Goal: Use online tool/utility: Utilize a website feature to perform a specific function

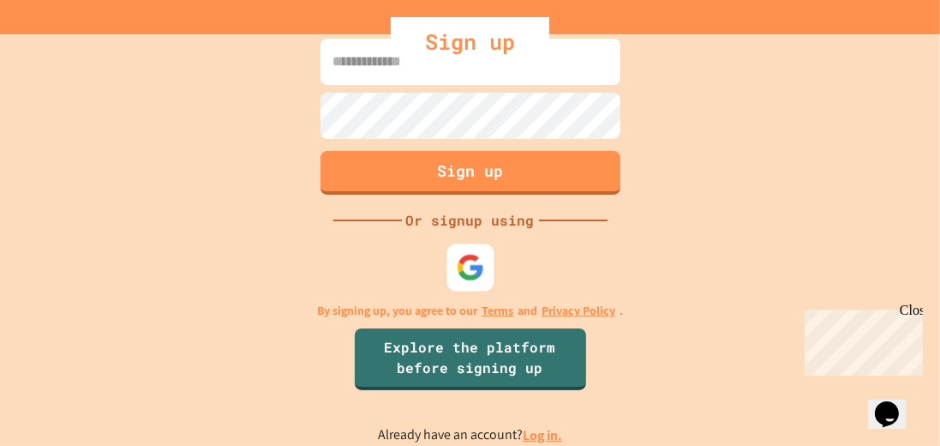
click at [478, 271] on img at bounding box center [470, 268] width 28 height 28
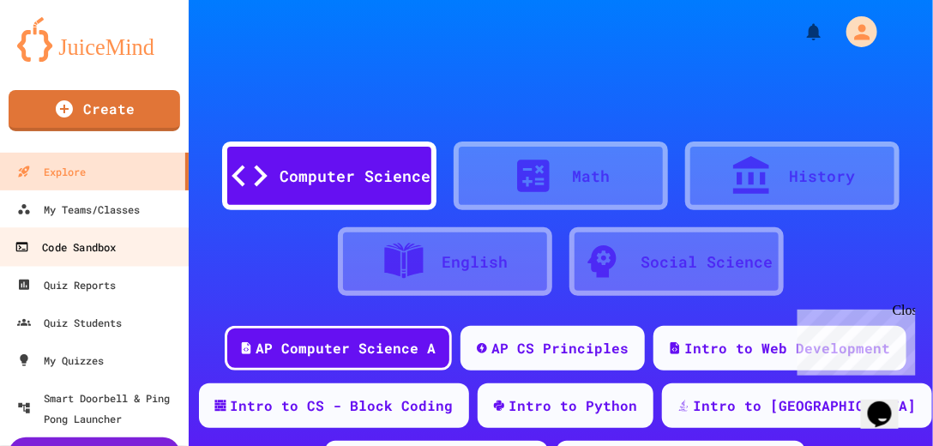
click at [72, 245] on div "Code Sandbox" at bounding box center [65, 247] width 101 height 21
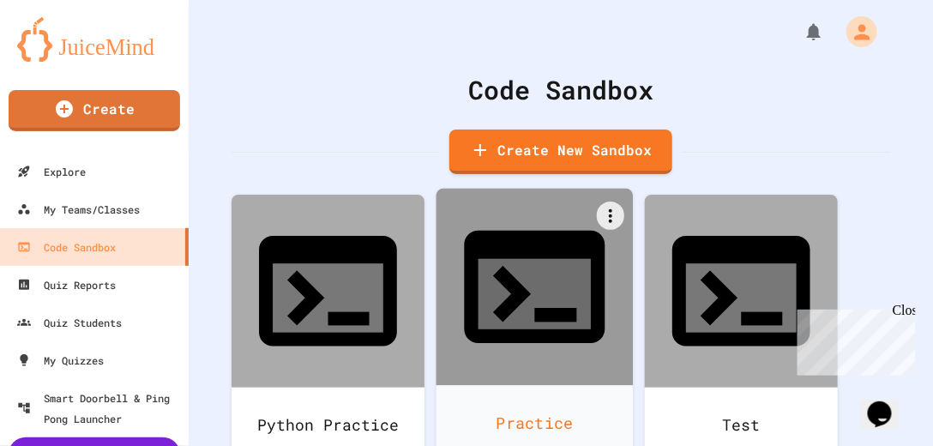
click at [570, 385] on div "Practice" at bounding box center [534, 423] width 197 height 76
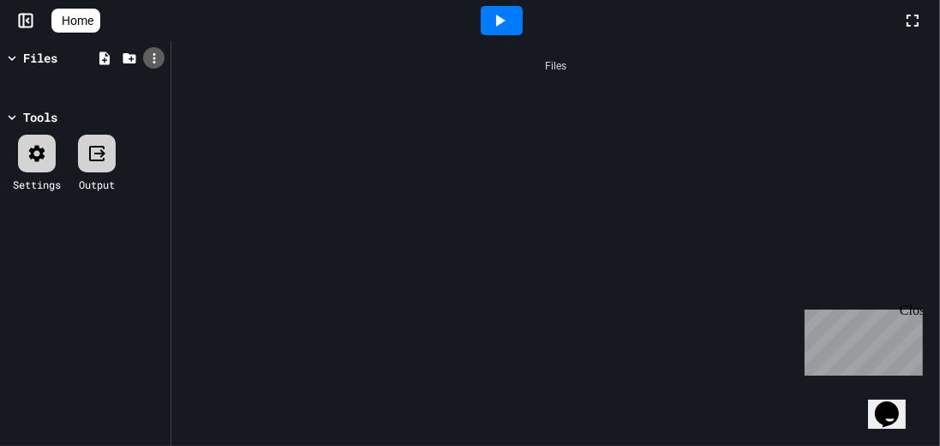
click at [152, 57] on icon at bounding box center [154, 58] width 15 height 15
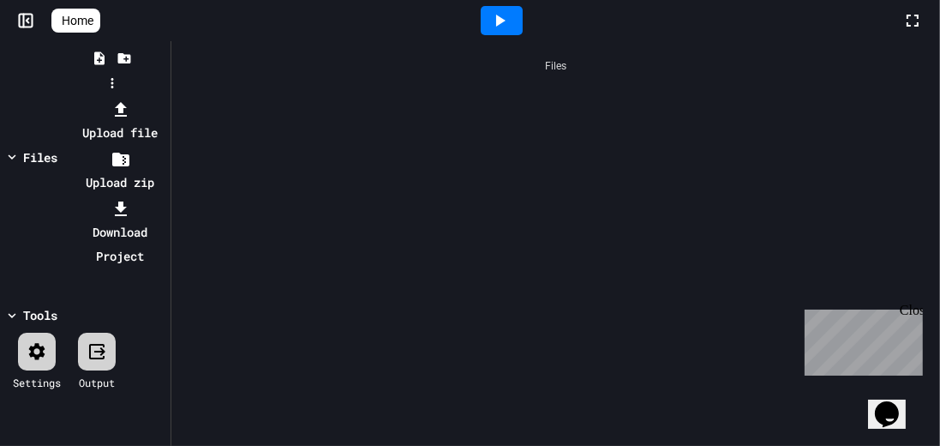
click at [166, 97] on div at bounding box center [121, 109] width 92 height 24
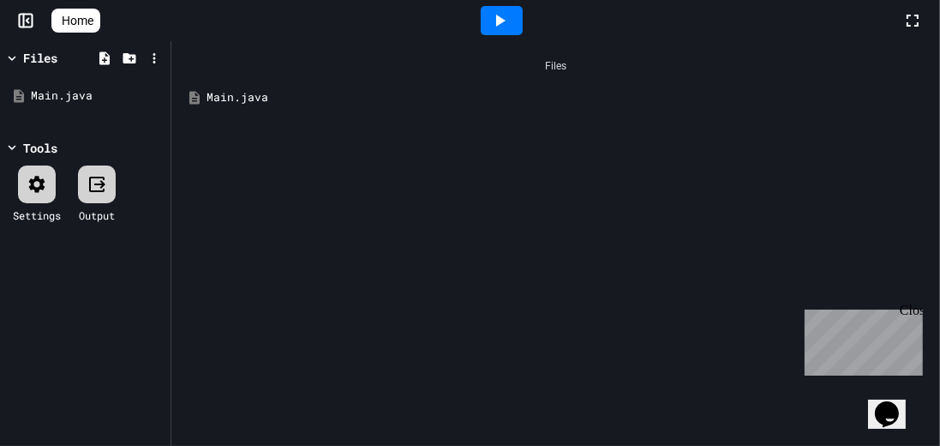
click at [42, 177] on icon at bounding box center [37, 184] width 21 height 21
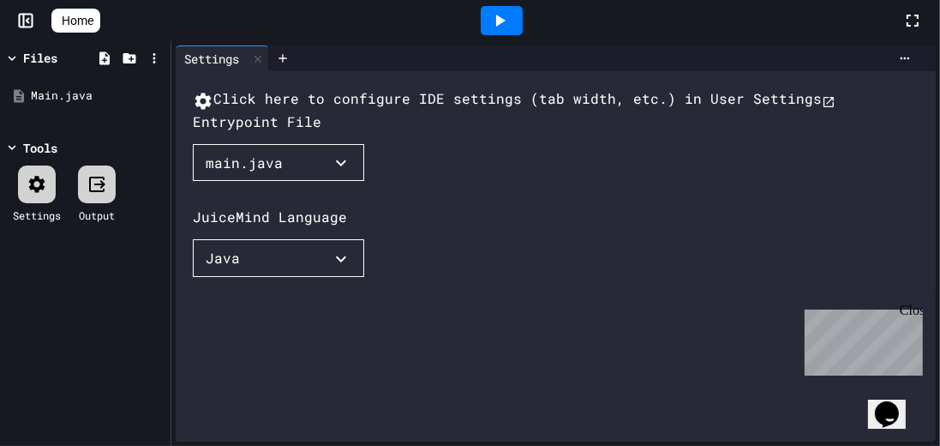
click at [327, 182] on button "main.java" at bounding box center [278, 163] width 171 height 38
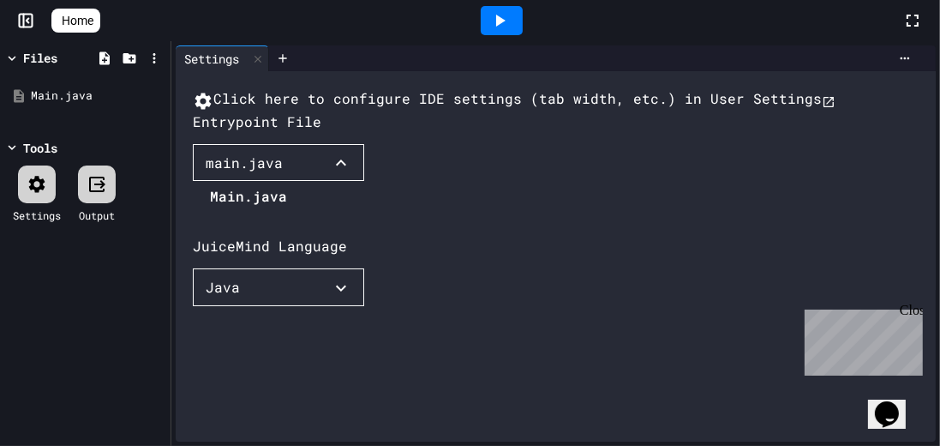
click at [252, 210] on li "Main.java" at bounding box center [248, 196] width 77 height 27
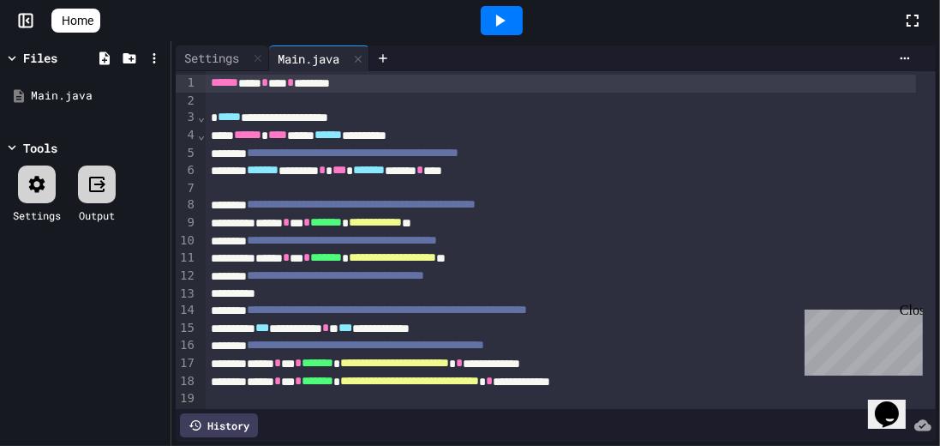
click at [510, 27] on icon at bounding box center [500, 20] width 21 height 21
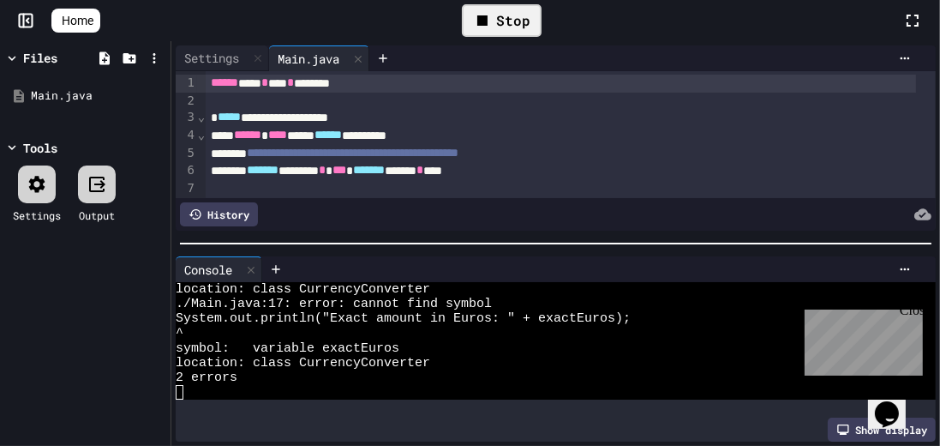
scroll to position [58, 0]
click at [910, 309] on div "Close" at bounding box center [909, 312] width 21 height 21
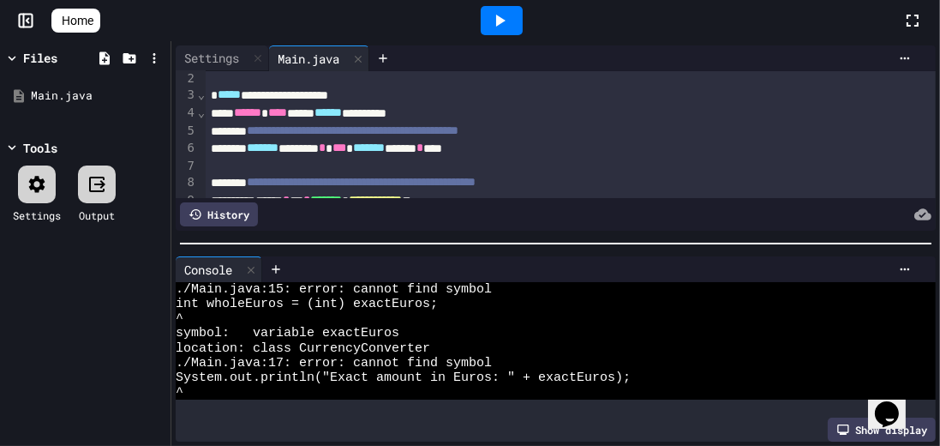
scroll to position [0, 0]
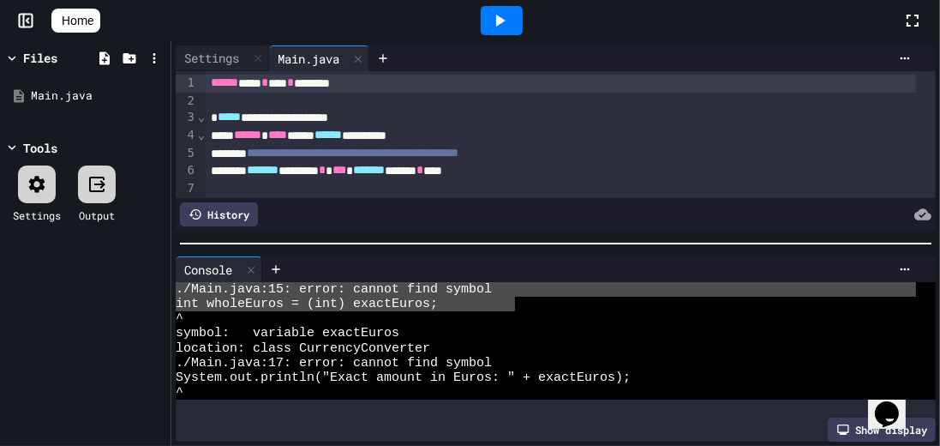
drag, startPoint x: 177, startPoint y: 285, endPoint x: 517, endPoint y: 306, distance: 340.1
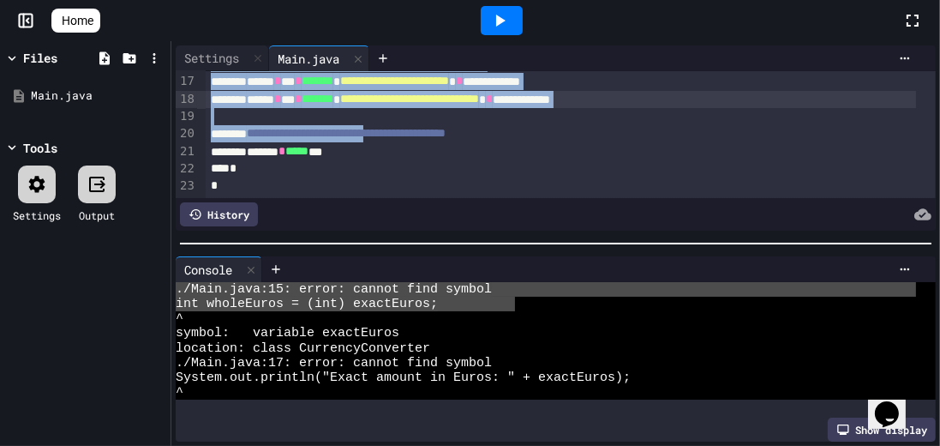
scroll to position [292, 0]
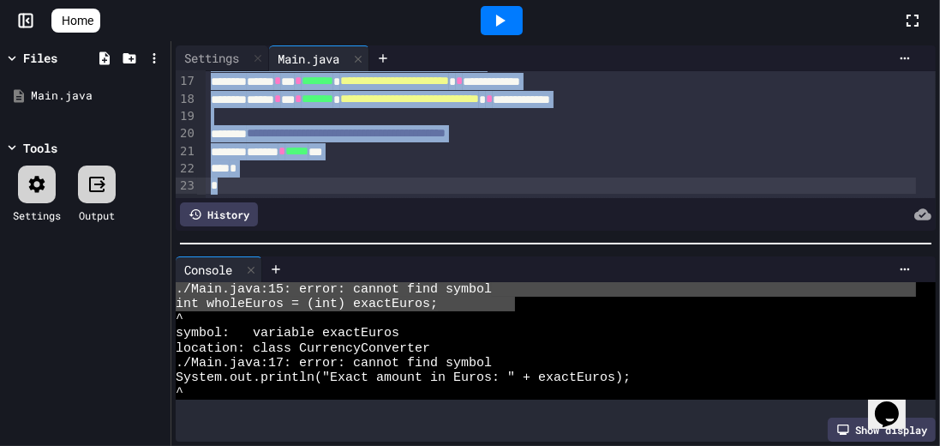
drag, startPoint x: 206, startPoint y: 81, endPoint x: 312, endPoint y: 177, distance: 143.3
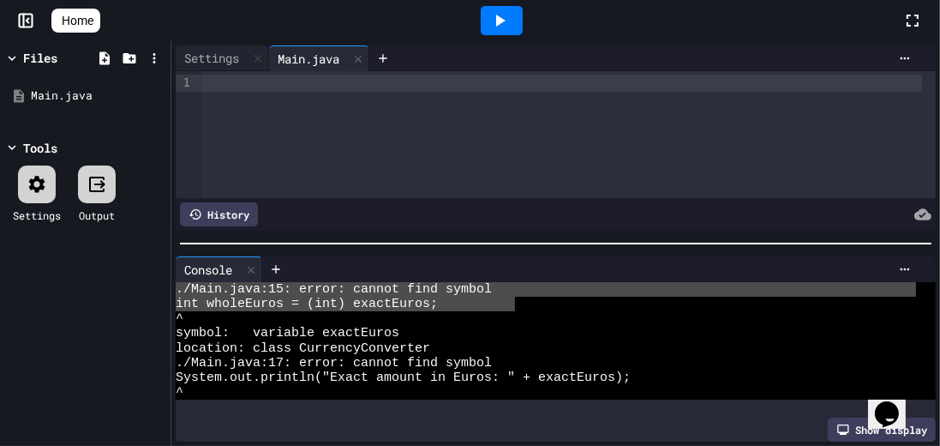
scroll to position [261, 0]
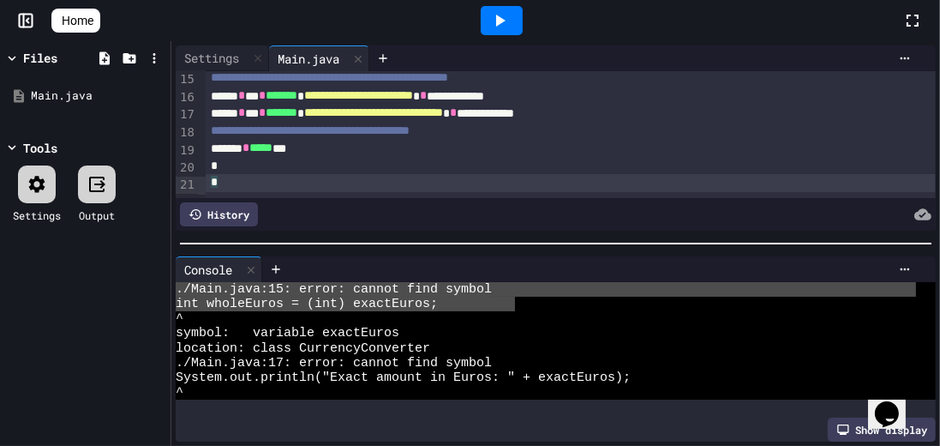
click at [502, 20] on icon at bounding box center [500, 20] width 21 height 21
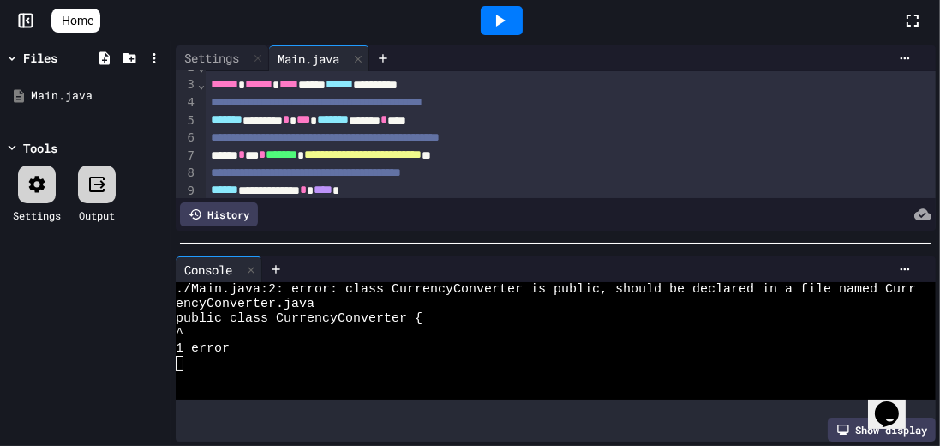
scroll to position [0, 0]
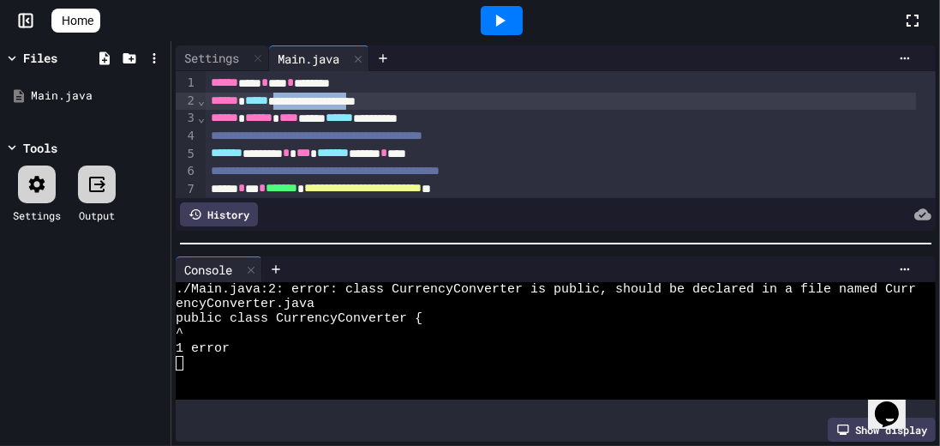
drag, startPoint x: 293, startPoint y: 99, endPoint x: 406, endPoint y: 102, distance: 113.2
click at [406, 102] on div "**********" at bounding box center [561, 102] width 710 height 18
click at [506, 21] on icon at bounding box center [500, 21] width 9 height 12
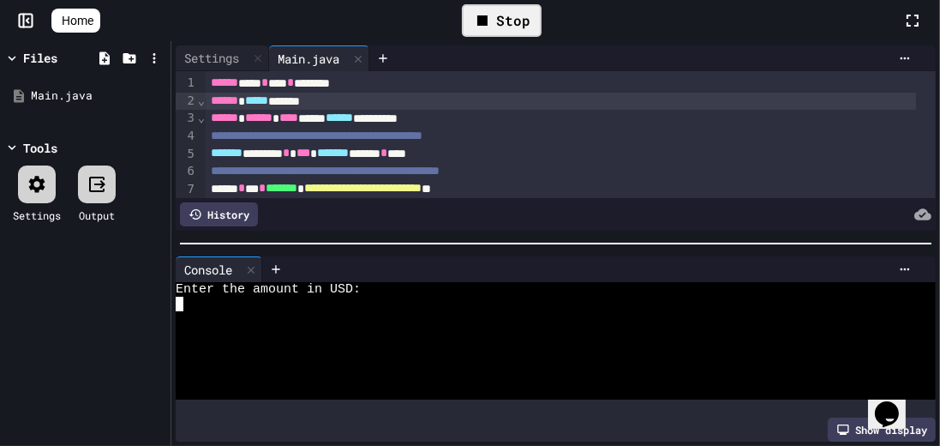
click at [232, 303] on div at bounding box center [546, 304] width 741 height 15
